Goal: Transaction & Acquisition: Purchase product/service

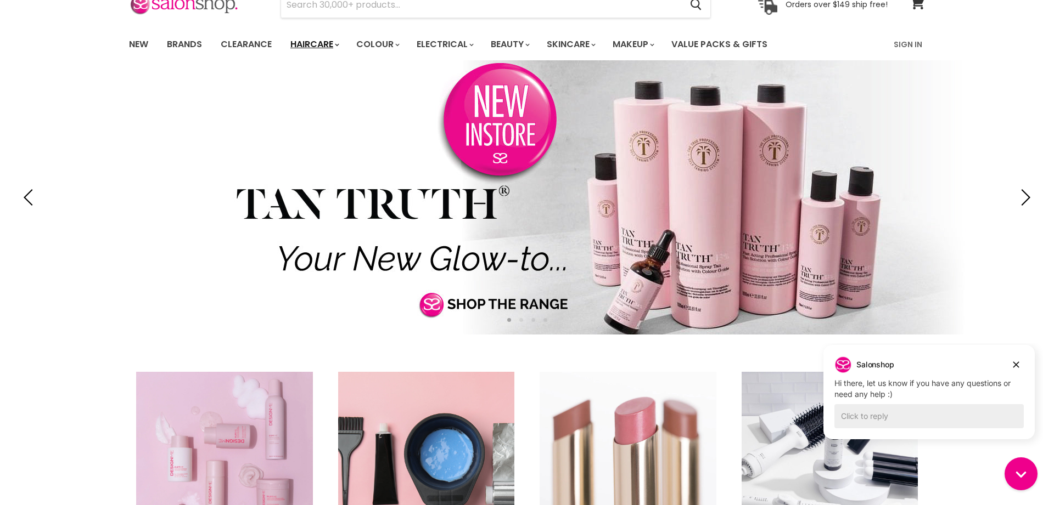
click at [307, 46] on link "Haircare" at bounding box center [314, 44] width 64 height 23
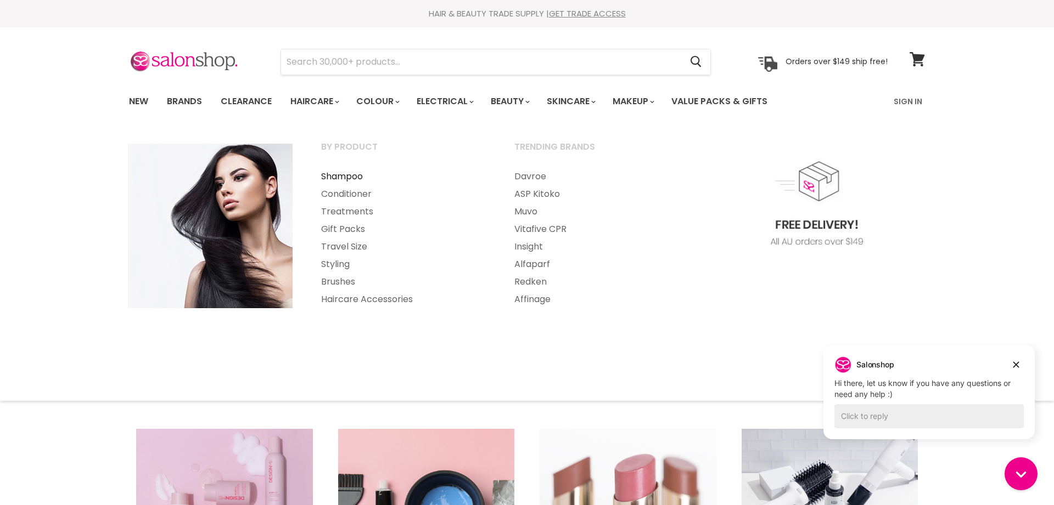
click at [362, 175] on link "Shampoo" at bounding box center [402, 177] width 191 height 18
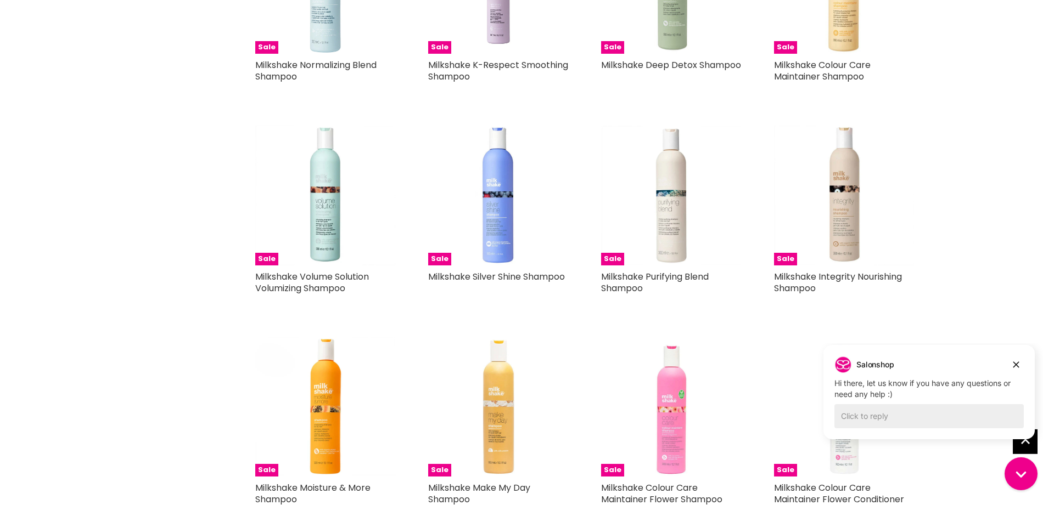
scroll to position [3984, 0]
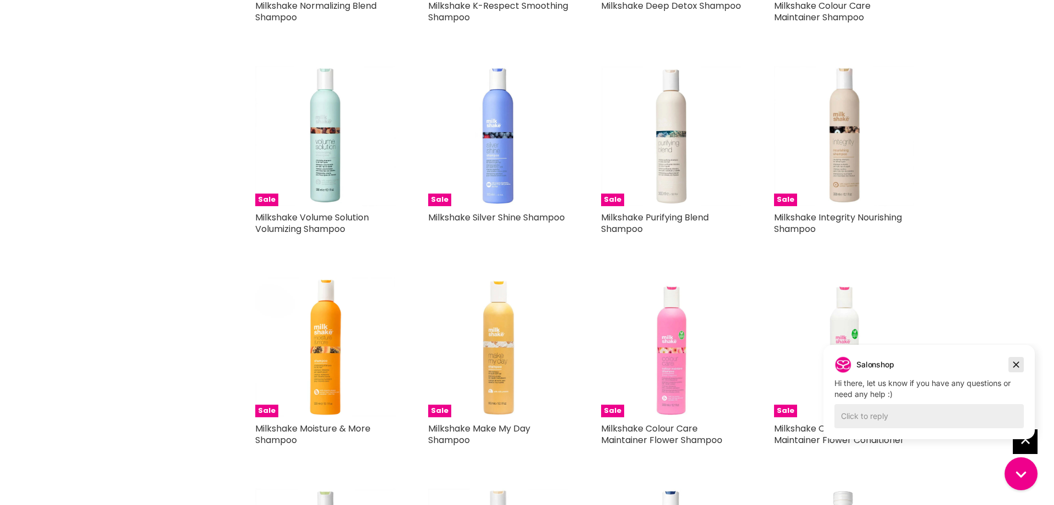
click at [1013, 362] on icon "Dismiss campaign" at bounding box center [1015, 364] width 11 height 13
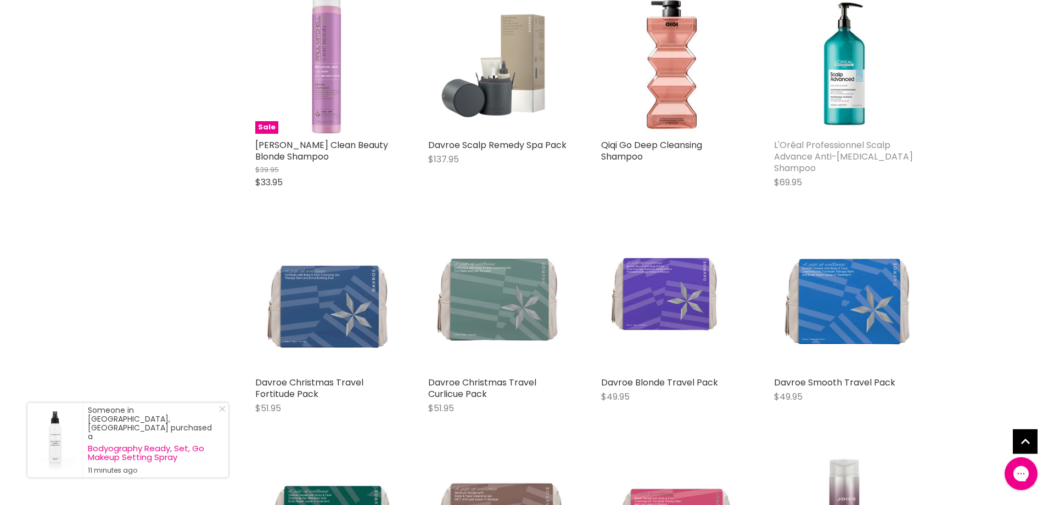
scroll to position [5939, 0]
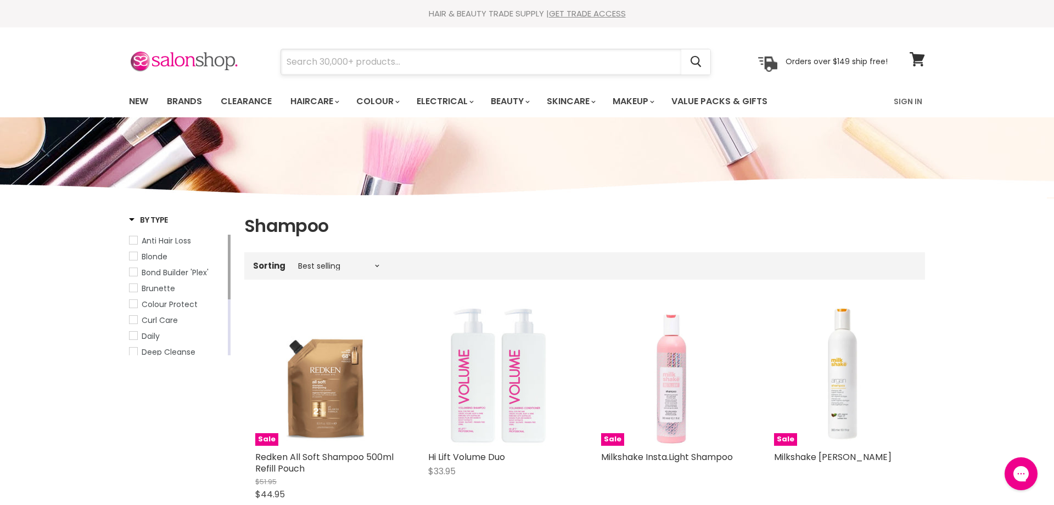
click at [378, 64] on input "Search" at bounding box center [481, 61] width 400 height 25
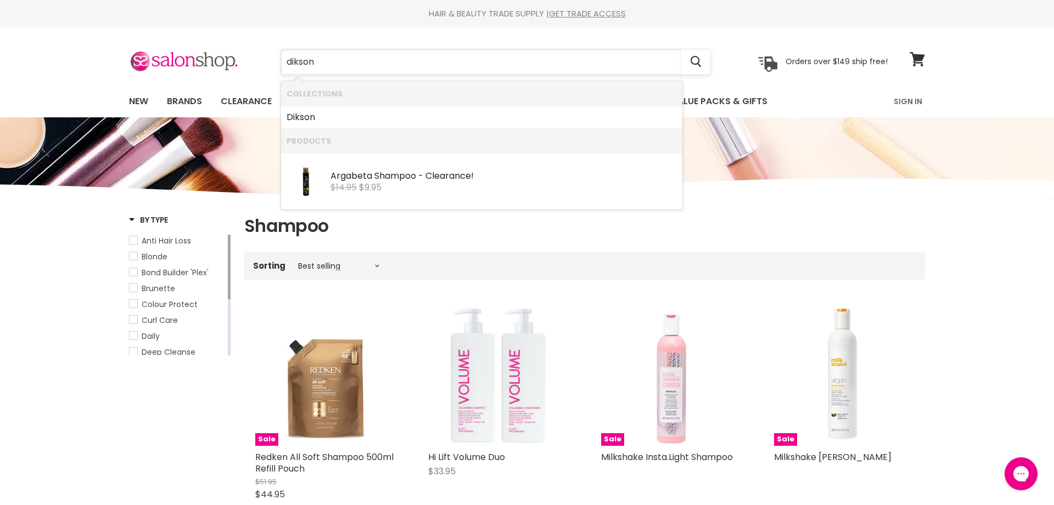
type input "Dikson"
click at [374, 178] on div "Argabeta Shampoo - Clearance!" at bounding box center [503, 177] width 346 height 12
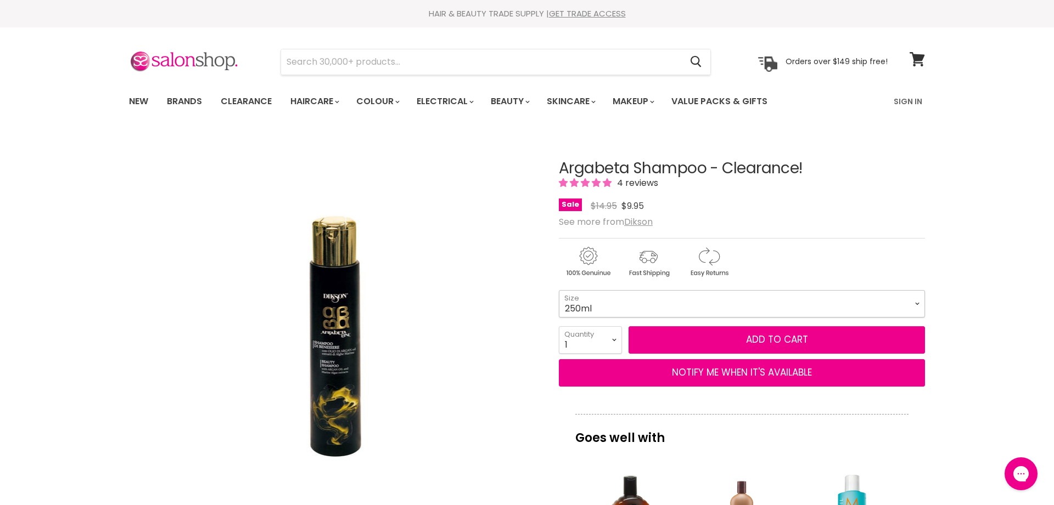
click at [559, 290] on select "250ml 500ml" at bounding box center [742, 303] width 366 height 27
click at [477, 340] on div "Click or scroll to zoom Tap or pinch to zoom" at bounding box center [334, 338] width 410 height 410
click at [559, 326] on select "1 2 3 4 5 6 7 8 9 10+" at bounding box center [590, 339] width 63 height 27
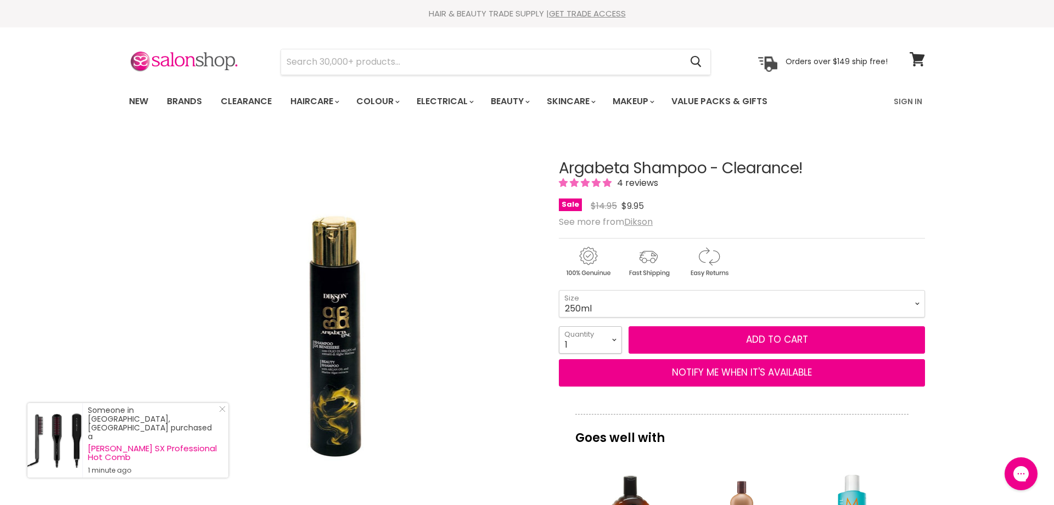
select select "4"
click option "4" at bounding box center [0, 0] width 0 height 0
type input "4"
click at [748, 341] on span "Add to cart" at bounding box center [777, 339] width 62 height 13
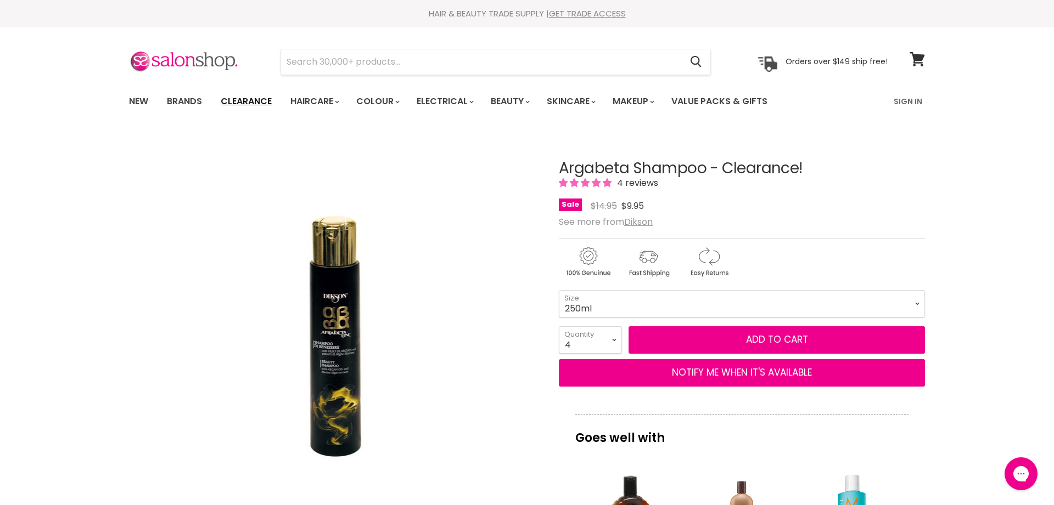
click at [249, 98] on link "Clearance" at bounding box center [245, 101] width 67 height 23
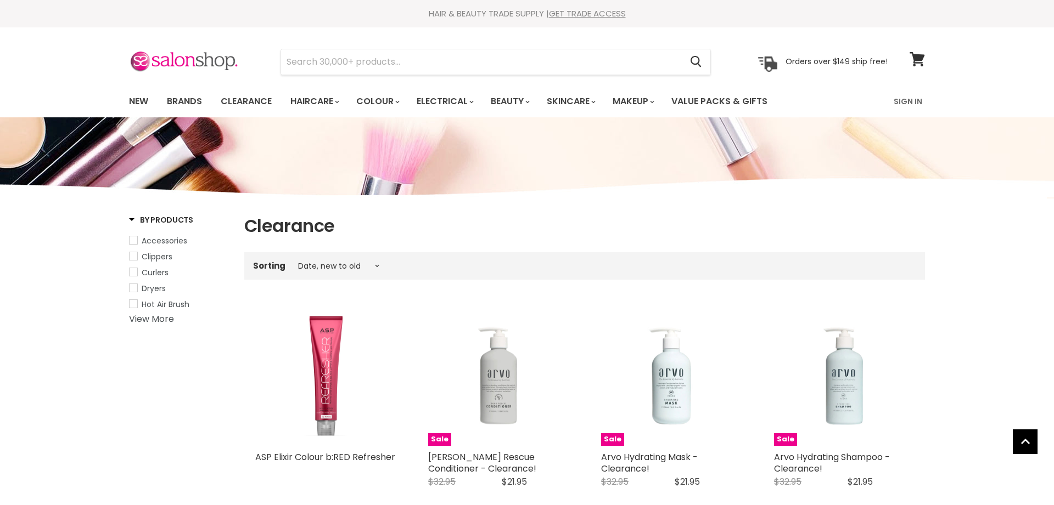
select select "created-descending"
click at [327, 56] on input "Search" at bounding box center [481, 61] width 400 height 25
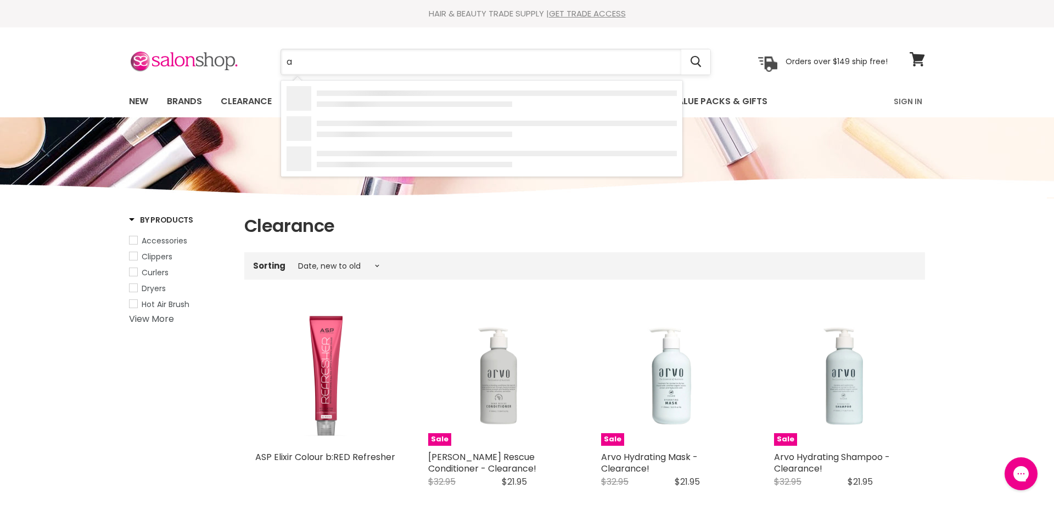
type input "ag"
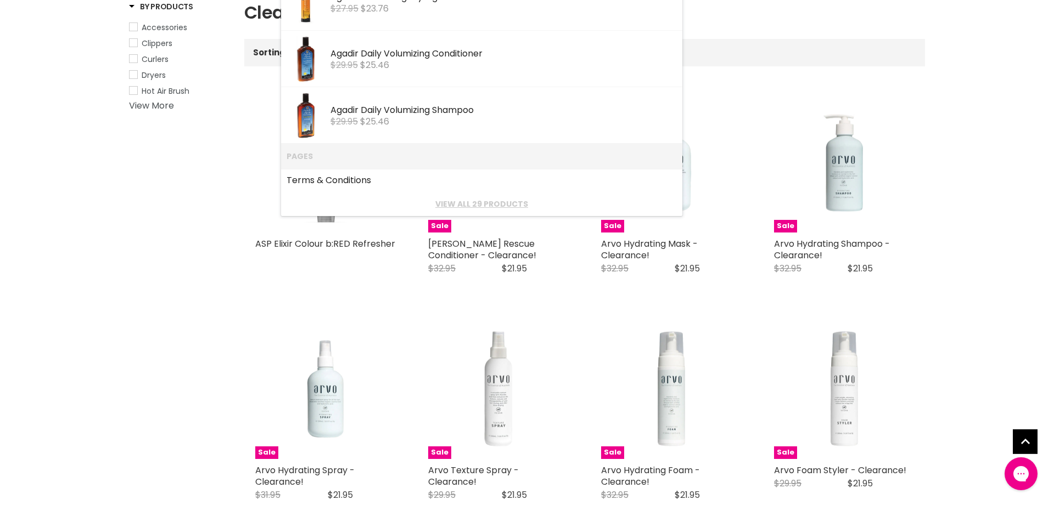
scroll to position [217, 0]
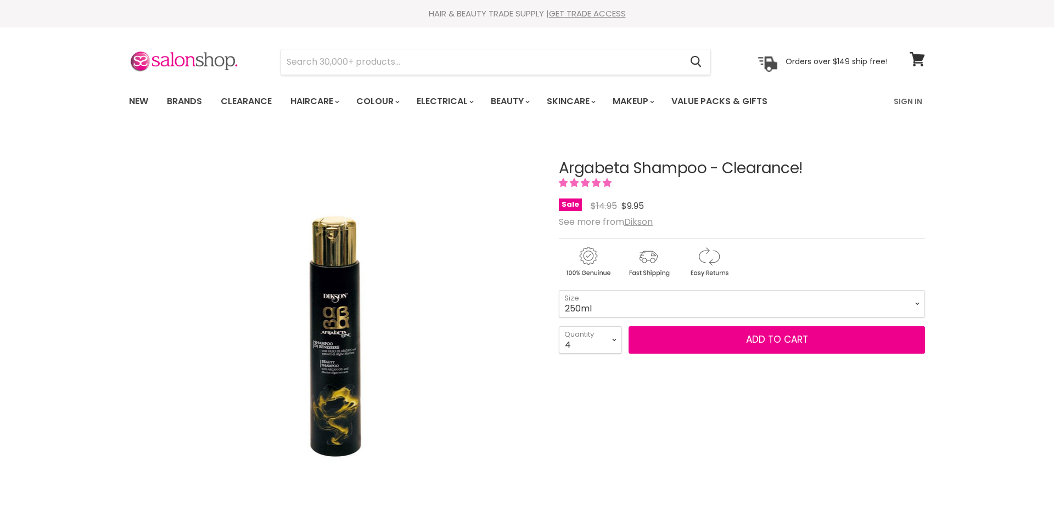
select select "4"
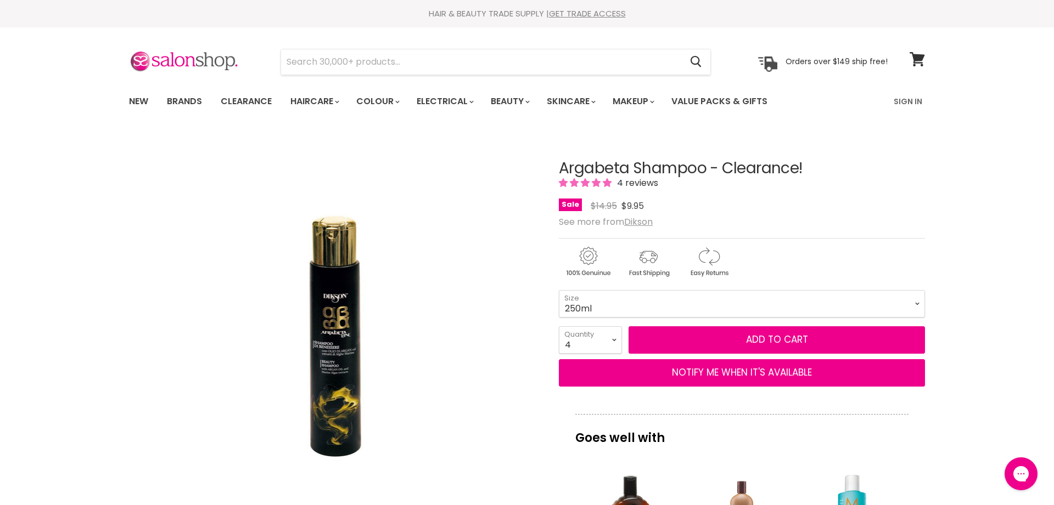
drag, startPoint x: 557, startPoint y: 169, endPoint x: 629, endPoint y: 168, distance: 71.9
click at [629, 168] on article "Click or scroll to zoom Tap or pinch to zoom Click or scroll to zoom" at bounding box center [527, 501] width 796 height 737
copy h1 "Argabeta"
click at [323, 59] on input "Search" at bounding box center [481, 61] width 400 height 25
drag, startPoint x: 323, startPoint y: 59, endPoint x: 323, endPoint y: 69, distance: 9.3
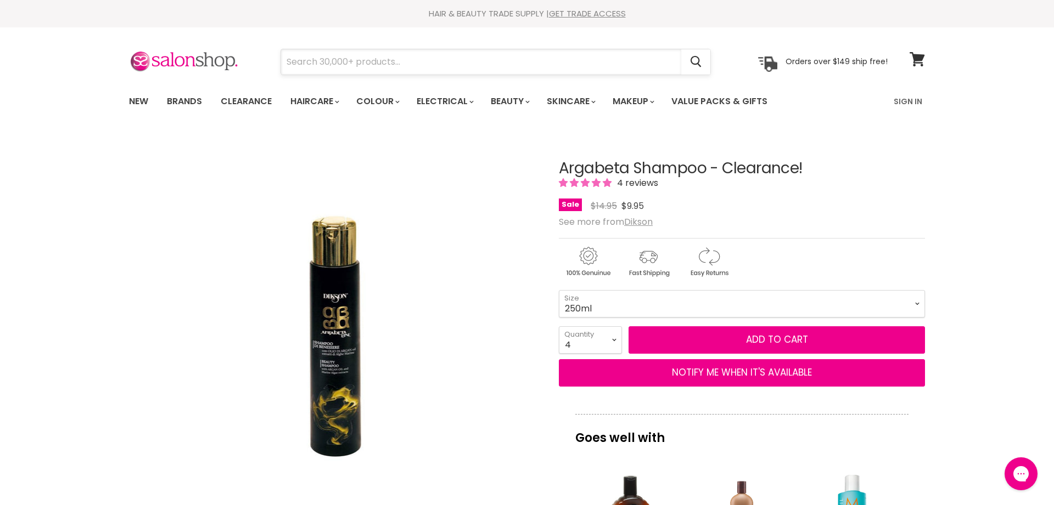
paste input "Argabeta"
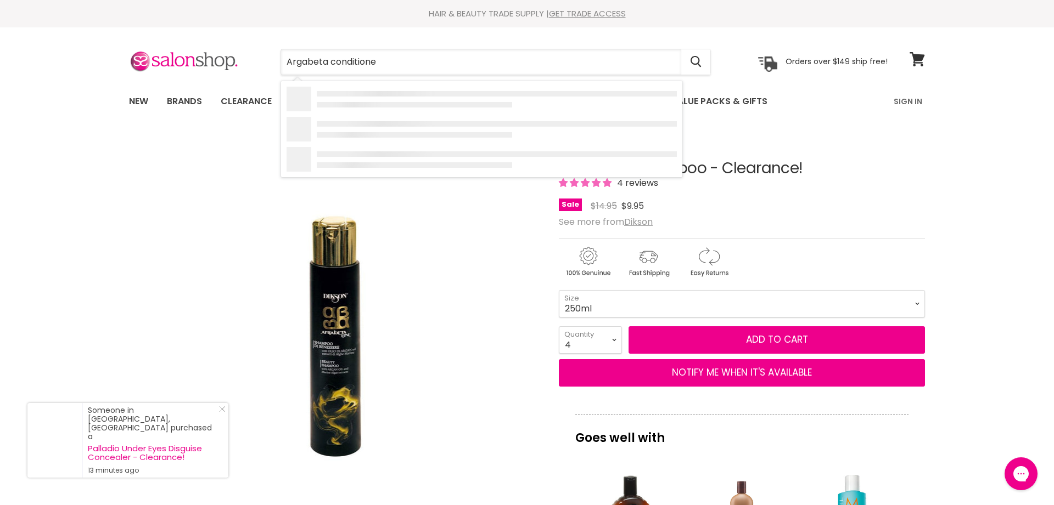
type input "Argabeta conditioner"
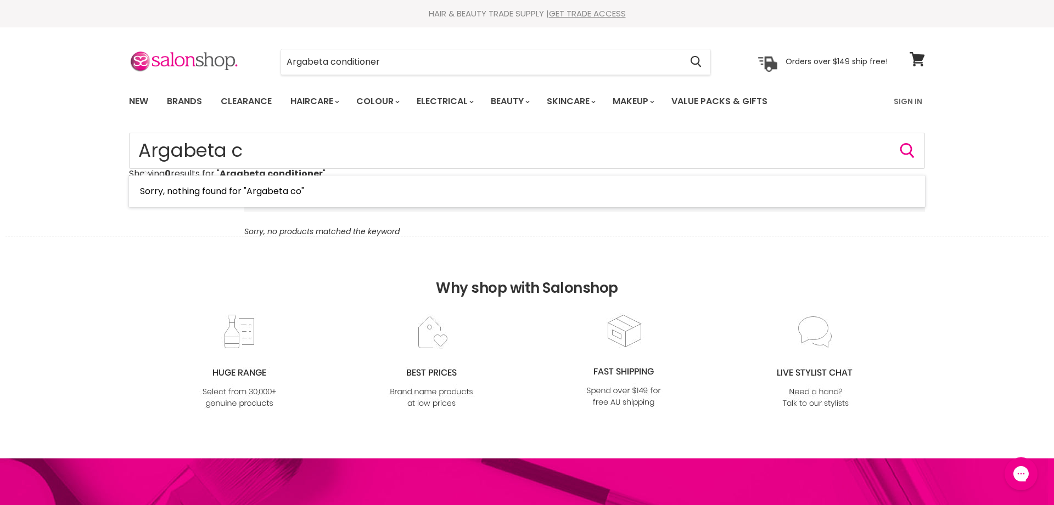
type input "Argabeta"
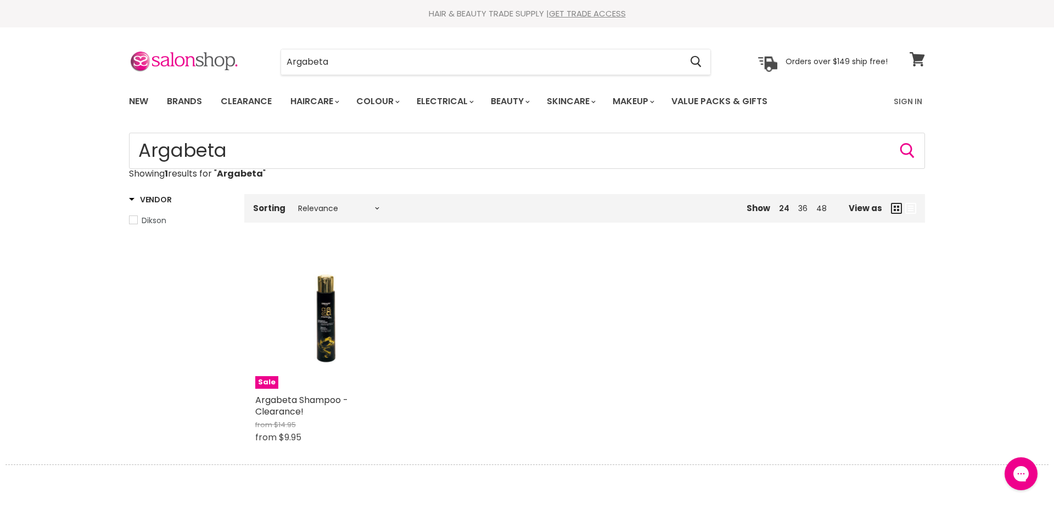
click at [921, 58] on span at bounding box center [924, 53] width 12 height 12
